Goal: Information Seeking & Learning: Find specific fact

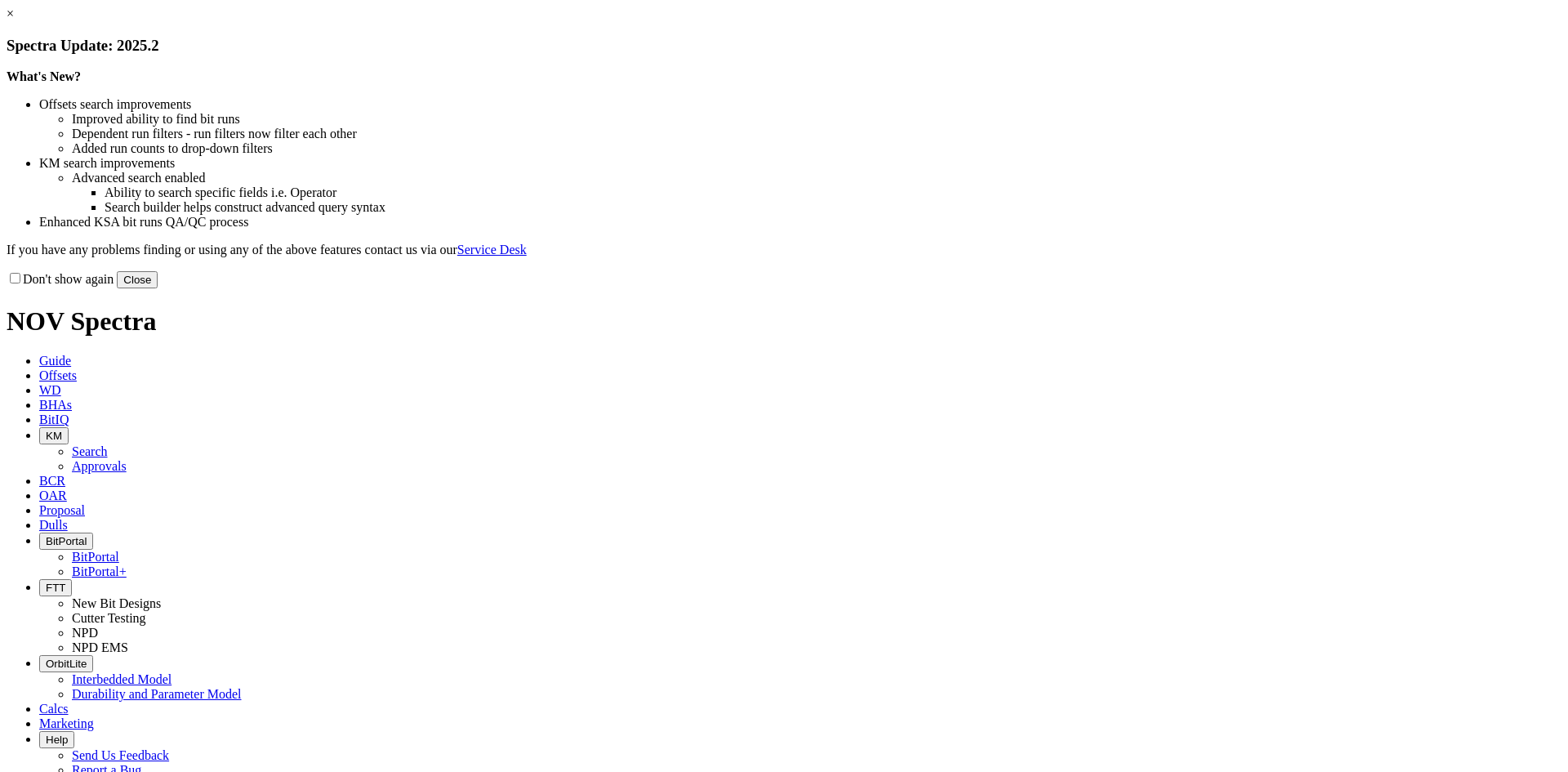
click at [157, 288] on button "Close" at bounding box center [137, 279] width 41 height 17
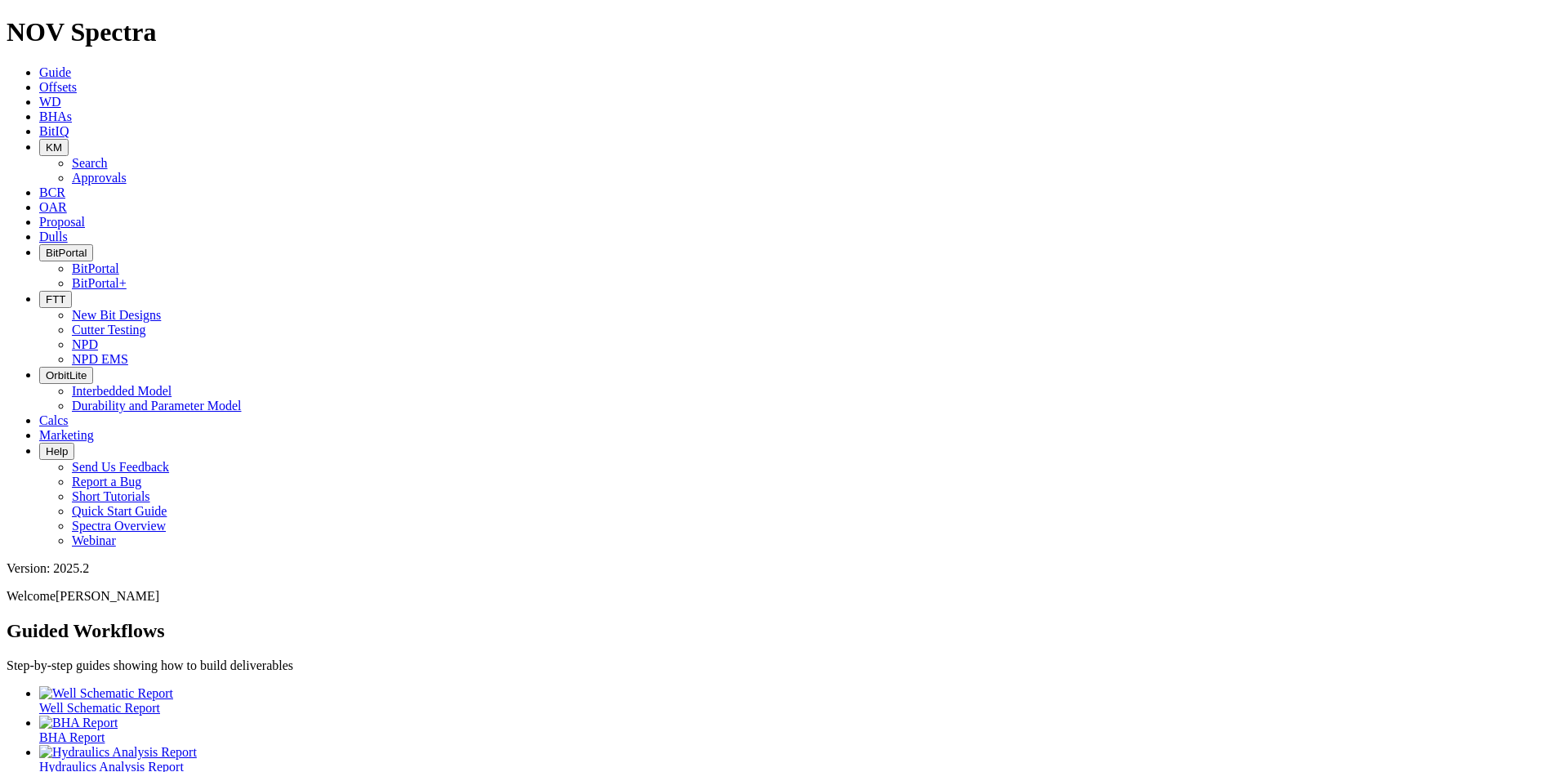
click at [62, 141] on span "KM" at bounding box center [54, 147] width 16 height 13
click at [108, 156] on link "Search" at bounding box center [90, 163] width 36 height 14
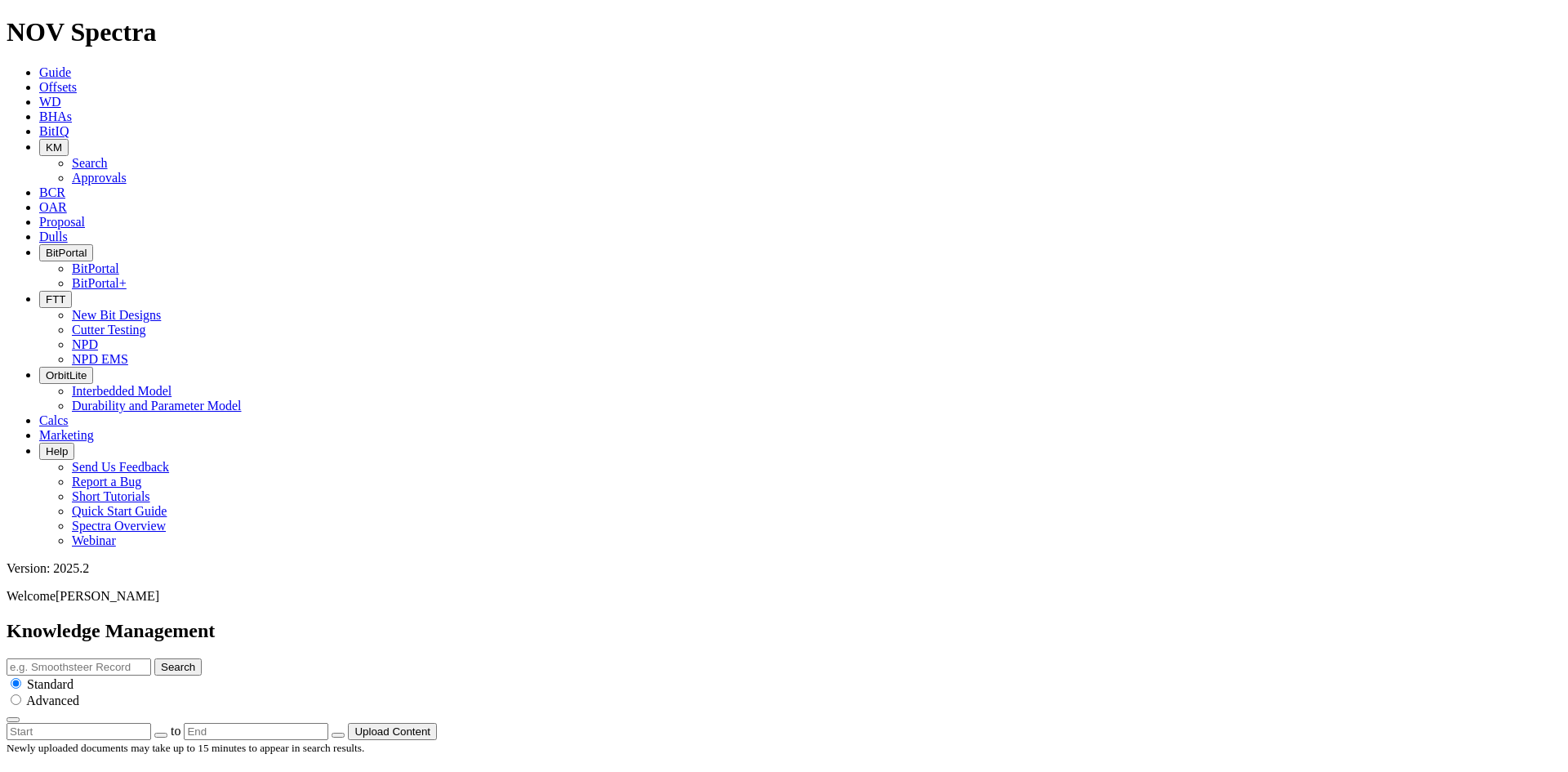
click at [151, 658] on input "text" at bounding box center [79, 666] width 145 height 17
type input "pegasus"
click at [155, 658] on button "Search" at bounding box center [178, 666] width 47 height 17
